Goal: Task Accomplishment & Management: Complete application form

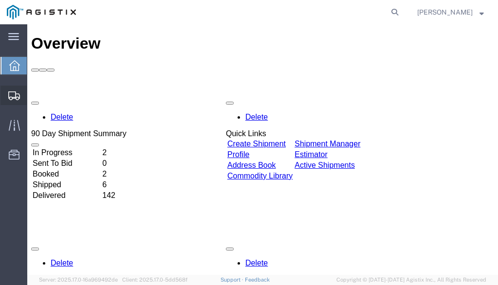
click at [0, 0] on span "Create Shipment" at bounding box center [0, 0] width 0 height 0
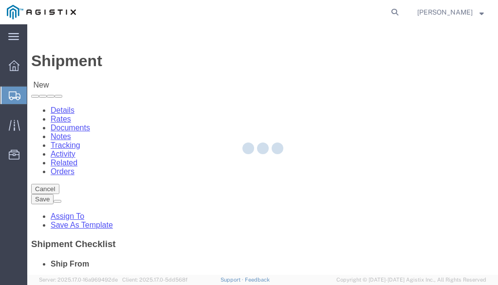
select select
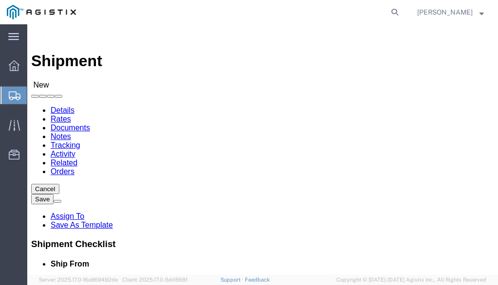
click select "Select PG&E Valmont Industries Inc"
select select "9596"
click select "Select PG&E Valmont Industries Inc"
select select
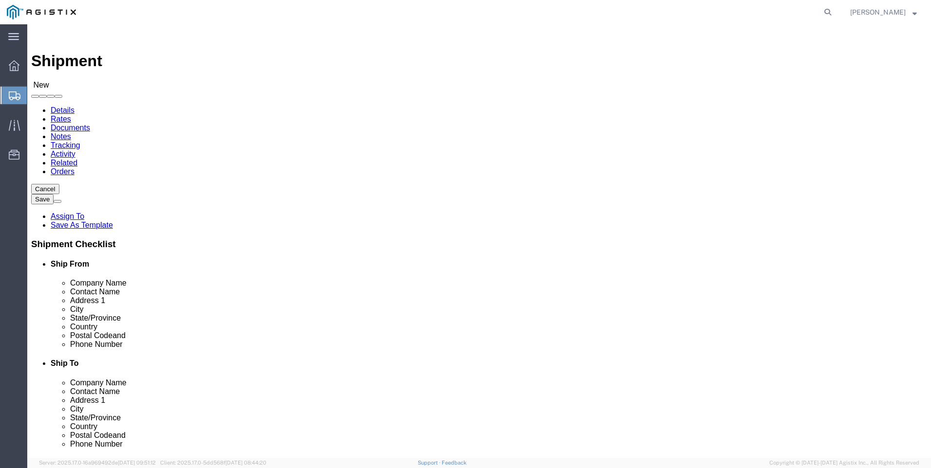
click select "Select All Others Fremont DC Fresno DC Wheatland DC"
select select "23082"
click select "Select All Others Fremont DC Fresno DC Wheatland DC"
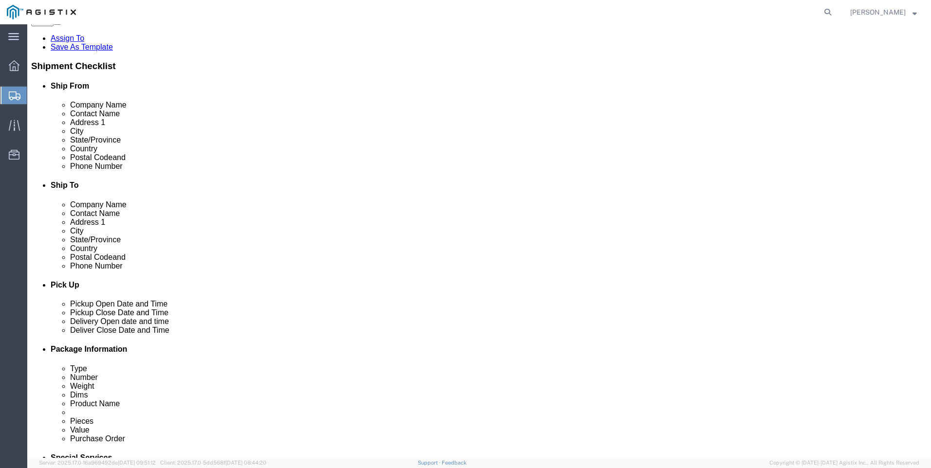
scroll to position [195, 0]
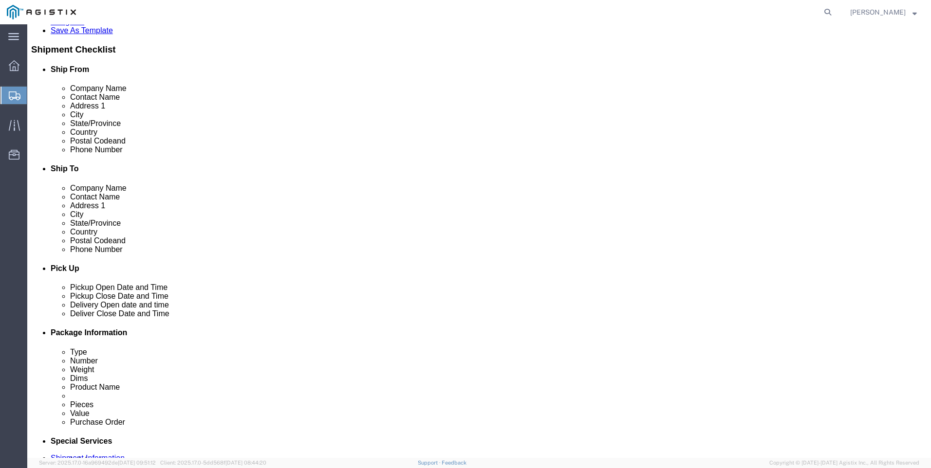
click input "text"
type input "CLAREMORE"
select select "OK"
type input "CLAREMORE"
click input "text"
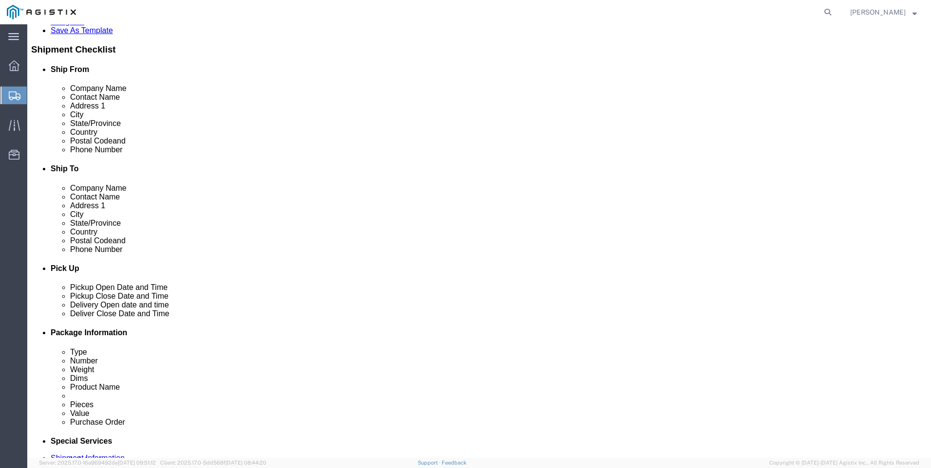
type input "FREMONT"
click p "- PG&E - (OSCAR VERGARA) 6453 Auto Mall Pkwy, Fremont, CA, 94538, US"
select select "CA"
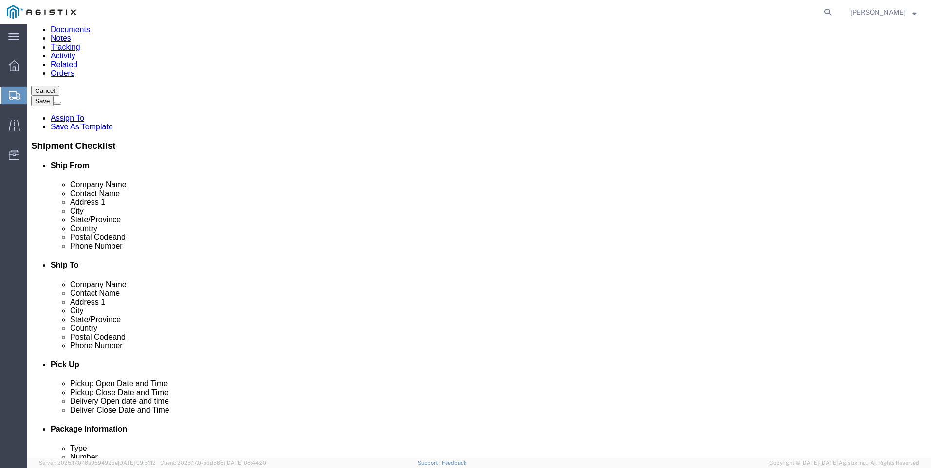
scroll to position [97, 0]
type input "Fremont"
drag, startPoint x: 561, startPoint y: 180, endPoint x: 398, endPoint y: 171, distance: 162.8
click div "Contact Name"
type input "BRIAN CERRUTI"
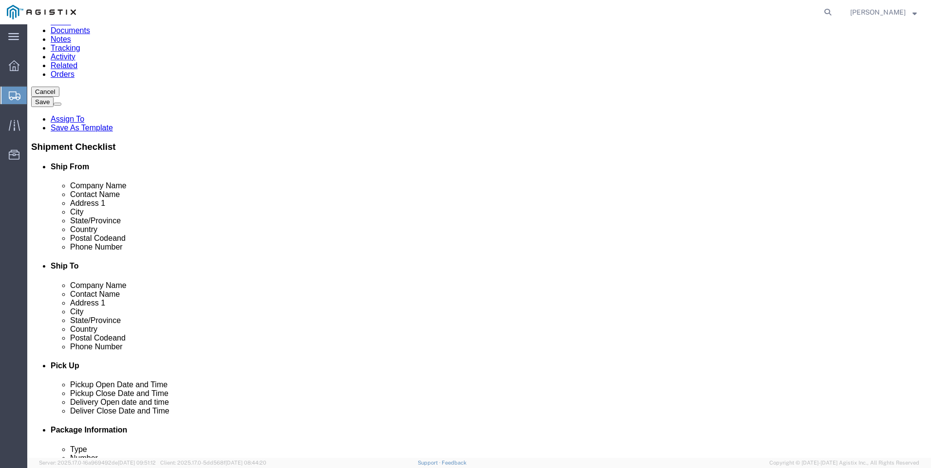
select select "CA"
type input "BRIAN CERRUTI"
drag, startPoint x: 562, startPoint y: 241, endPoint x: 346, endPoint y: 224, distance: 216.8
click div "Ship To Location Location My Profile Location (OBSOLETE) BURNEY SC - GC TRAILER…"
type input "Fremont"
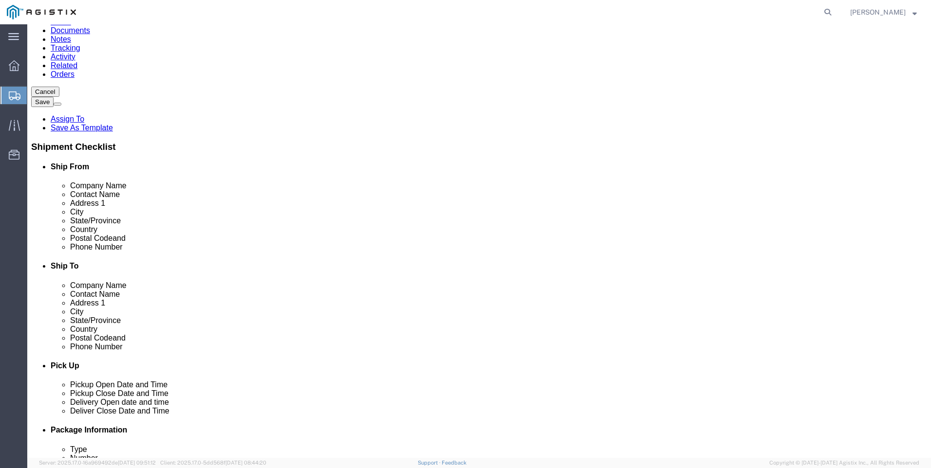
select select "CA"
type input "Fremont"
click input "text"
drag, startPoint x: 569, startPoint y: 183, endPoint x: 377, endPoint y: 176, distance: 192.5
click div "Contact Name BRIAN CERRUTI BRIAN CERR"
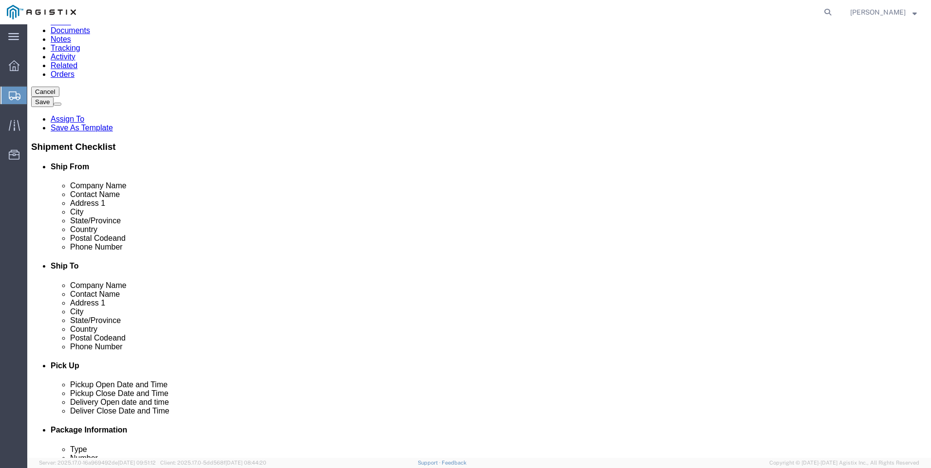
type input "BRIAN CERUTTI"
type input "6453 Auto Mall Pkwy"
type input "94538"
click input "text"
drag, startPoint x: 547, startPoint y: 314, endPoint x: 419, endPoint y: 305, distance: 127.8
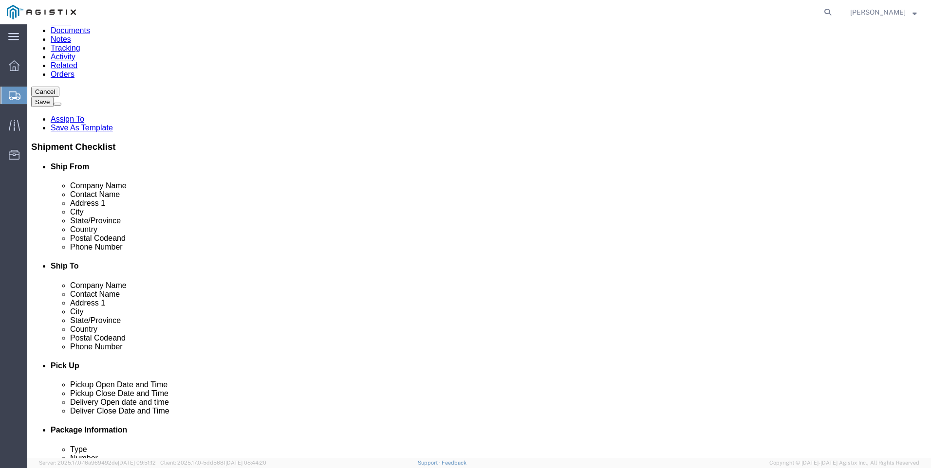
click div "Phone Number"
type input "4085008851"
click input "Fremont"
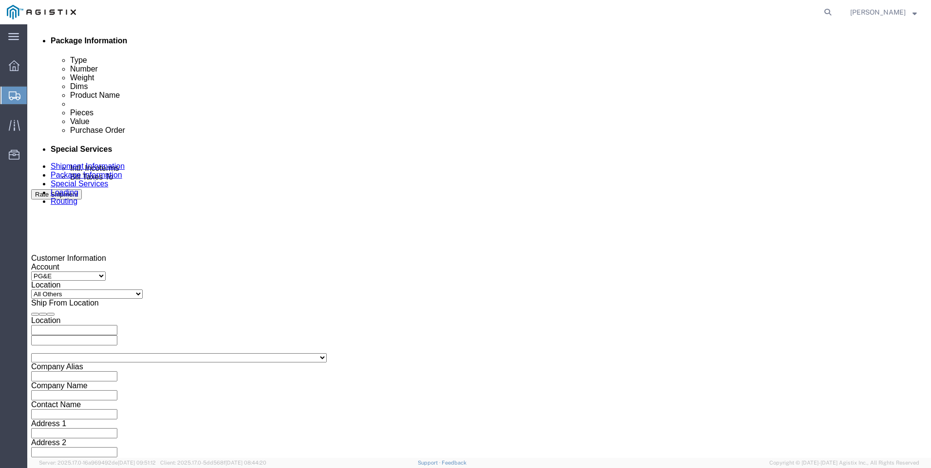
click div "Aug 18 2025 1:00 PM"
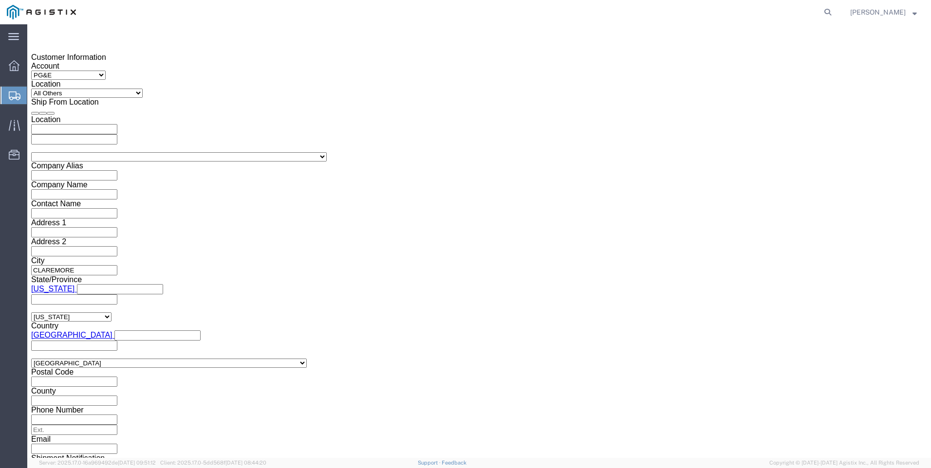
click button "Apply"
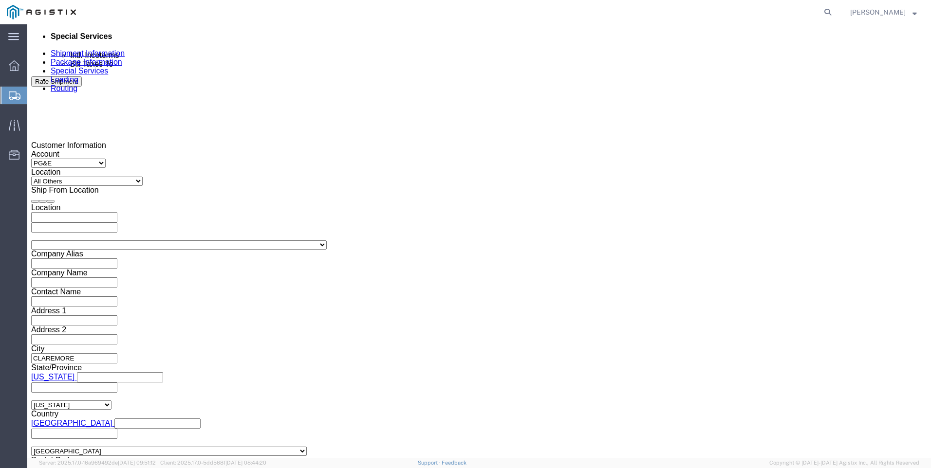
scroll to position [591, 0]
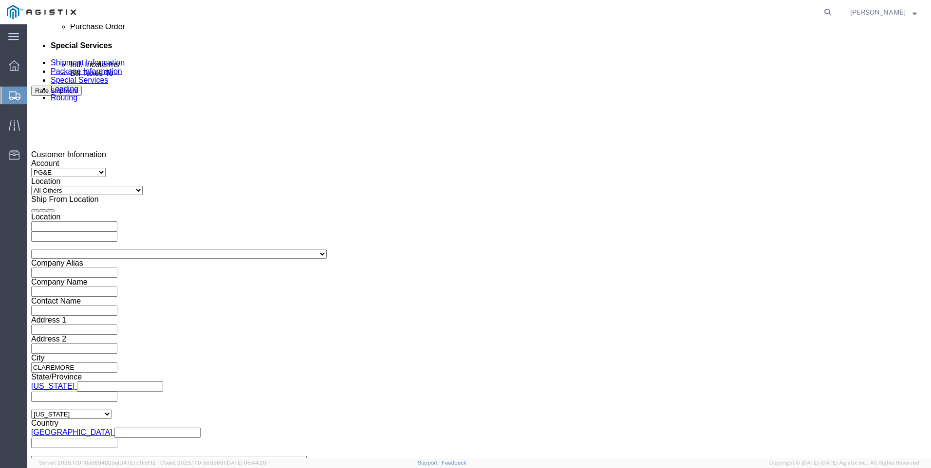
click div
click button "Apply"
click div
click button "Apply"
click input "text"
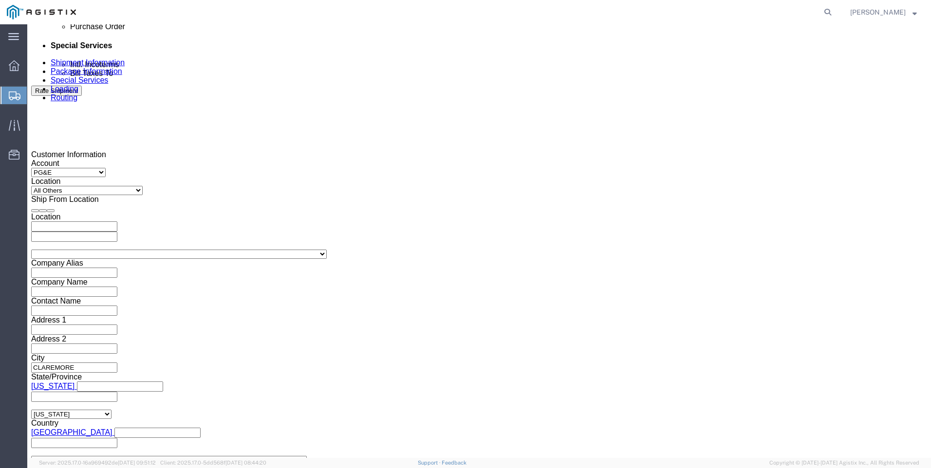
type input "2701149631"
click select "Select Account Type Activity ID Airline Appointment Number ASN Batch Request # …"
select select "BOL"
click select "Select Account Type Activity ID Airline Appointment Number ASN Batch Request # …"
click input "text"
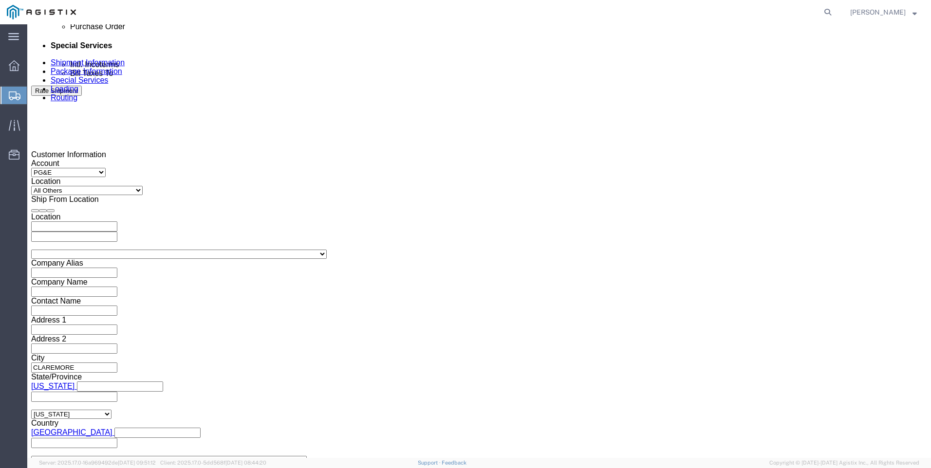
type input "900242903,900242906"
click select "Select Account Type Activity ID Airline Appointment Number ASN Batch Request # …"
select select "JOBNUM"
click select "Select Account Type Activity ID Airline Appointment Number ASN Batch Request # …"
click input "text"
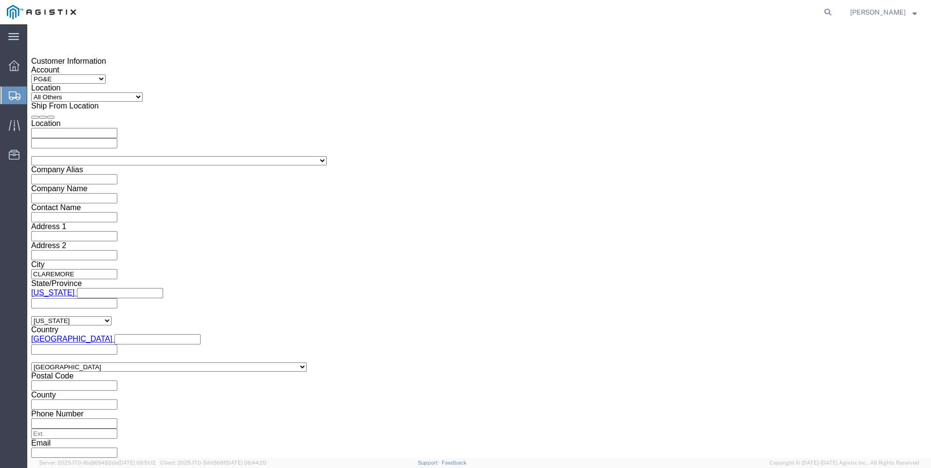
scroll to position [688, 0]
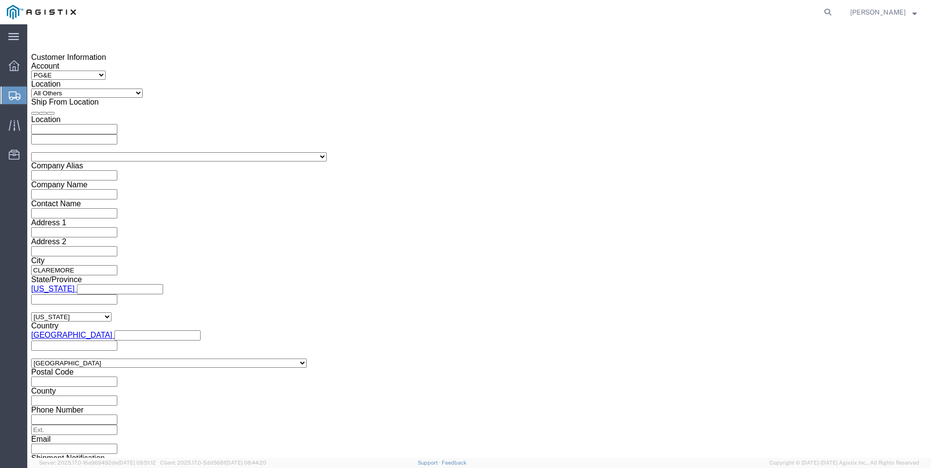
type input "639279-1-1"
click button "Continue"
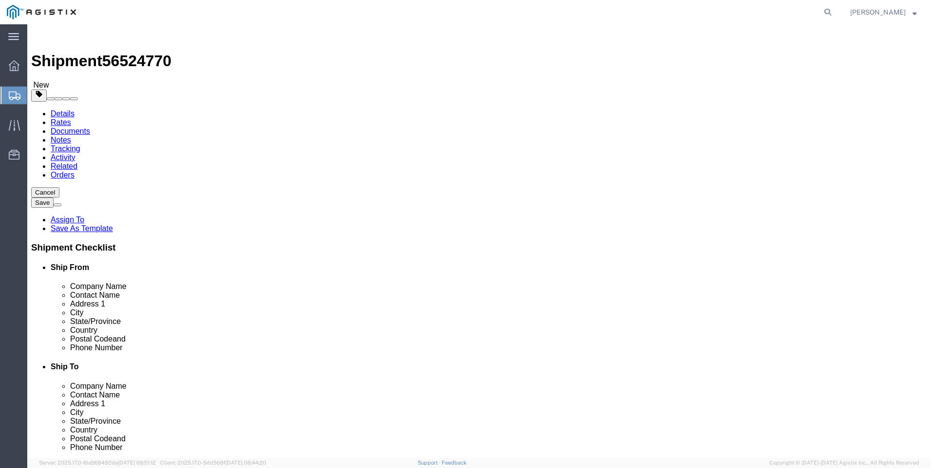
click div "Package Type Select Bulk Bundle(s) Cardboard Box(es) Carton(s) Crate(s) Drum(s)…"
click select "Select Bulk Bundle(s) Cardboard Box(es) Carton(s) Crate(s) Drum(s) (Fiberboard)…"
select select "NKCR"
click select "Select Bulk Bundle(s) Cardboard Box(es) Carton(s) Crate(s) Drum(s) (Fiberboard)…"
click input "text"
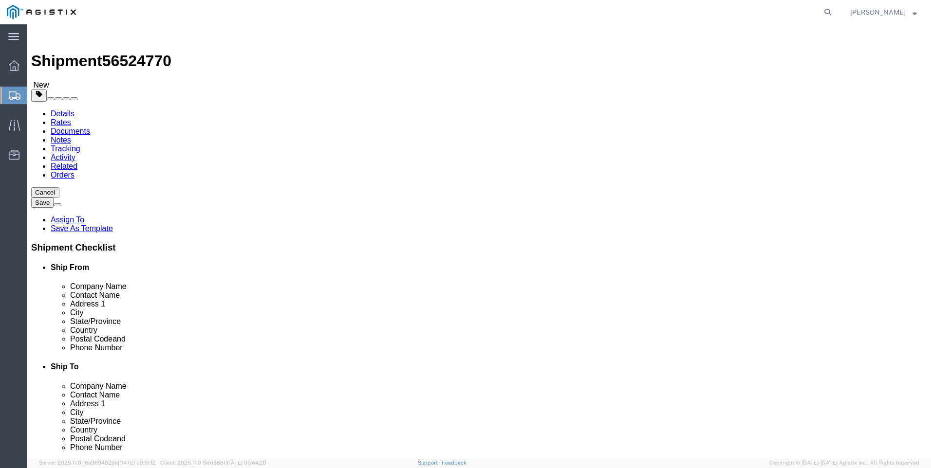
type input "30"
click select "Select cm ft in"
select select "FT"
click select "Select cm ft in"
click input "30"
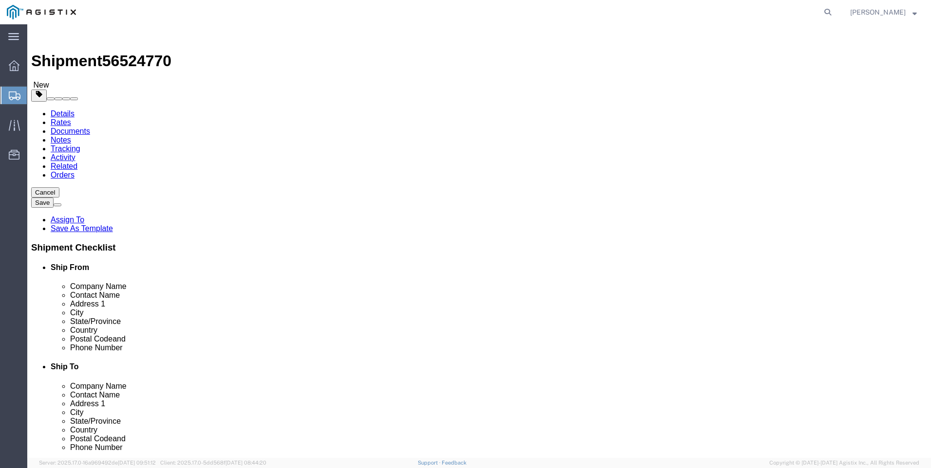
click input "30"
type input "30"
click input "text"
type input "8"
click input "text"
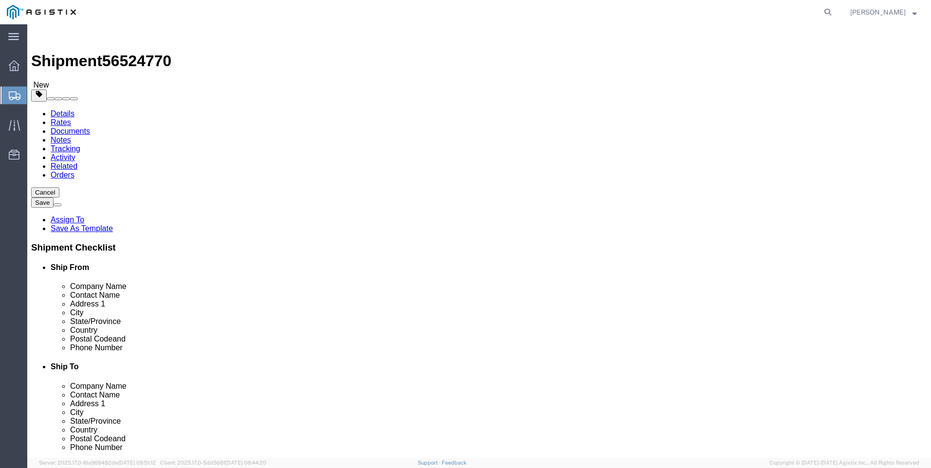
type input "8"
click input "0.00"
type input "5072"
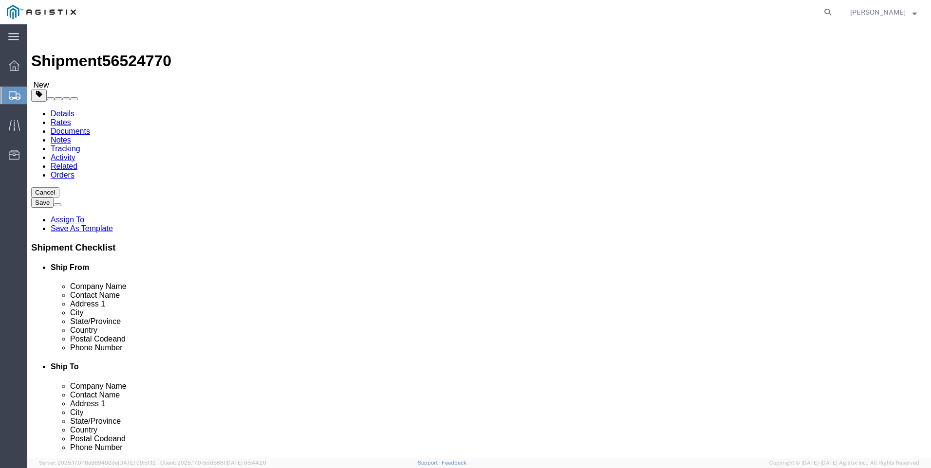
click link "Add Content"
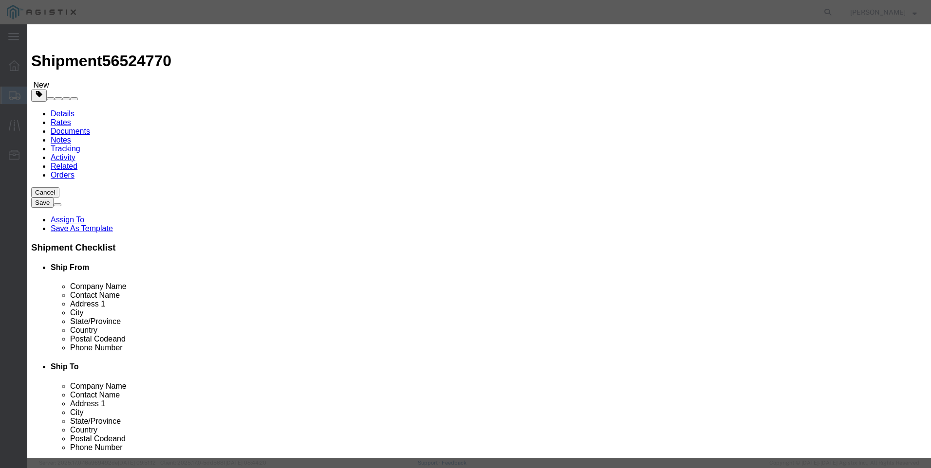
click input "text"
type input "UTILITY POLES"
type input "20"
click input "text"
type input "1"
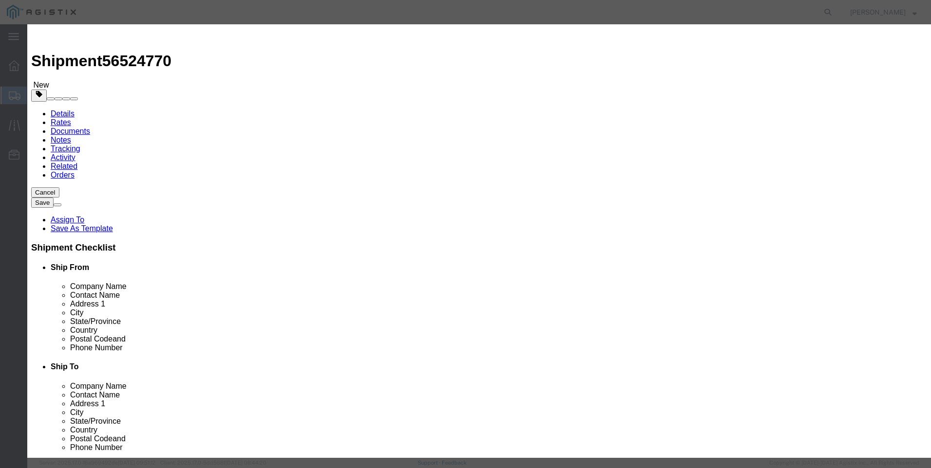
click select "Select 50 55 60 65 70 85 92.5 100 125 175 250 300 400"
select select "65"
click select "Select 50 55 60 65 70 85 92.5 100 125 175 250 300 400"
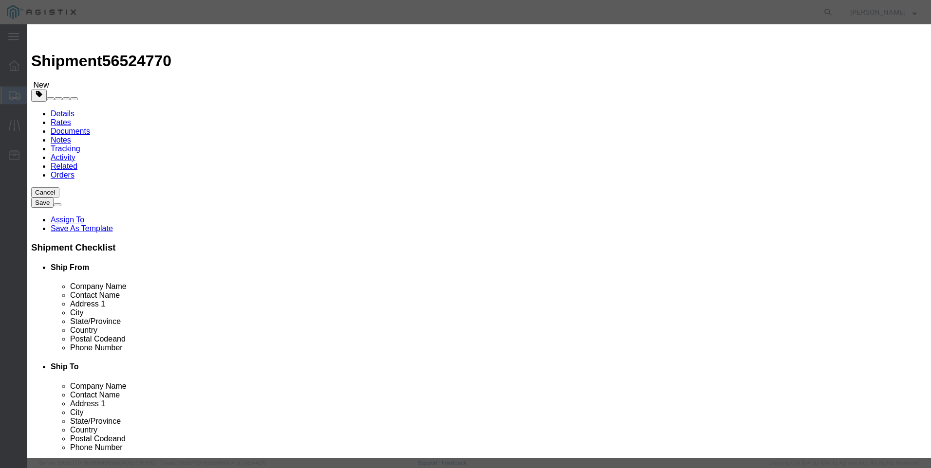
click button "Save & Close"
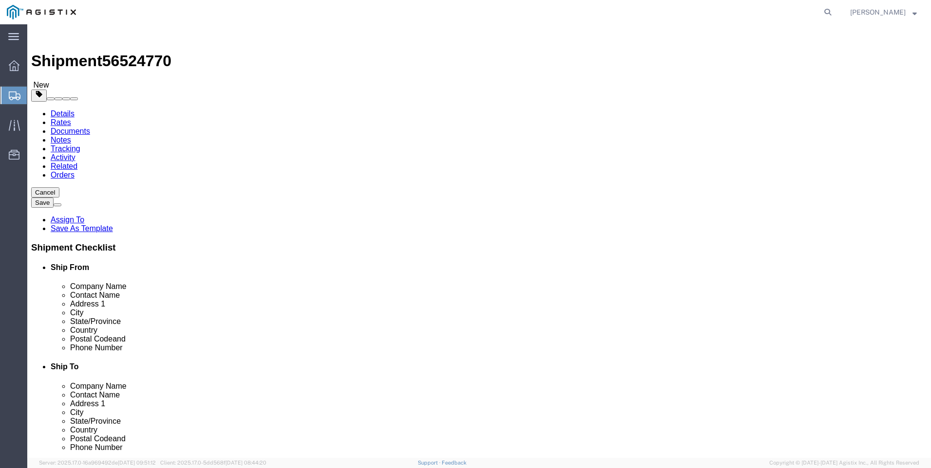
click button "Rate Shipment"
